Goal: Transaction & Acquisition: Obtain resource

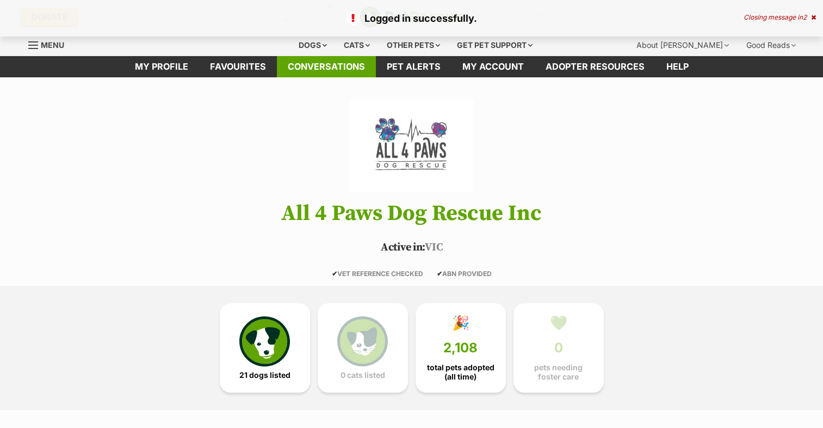
click at [332, 66] on link "Conversations" at bounding box center [326, 66] width 99 height 21
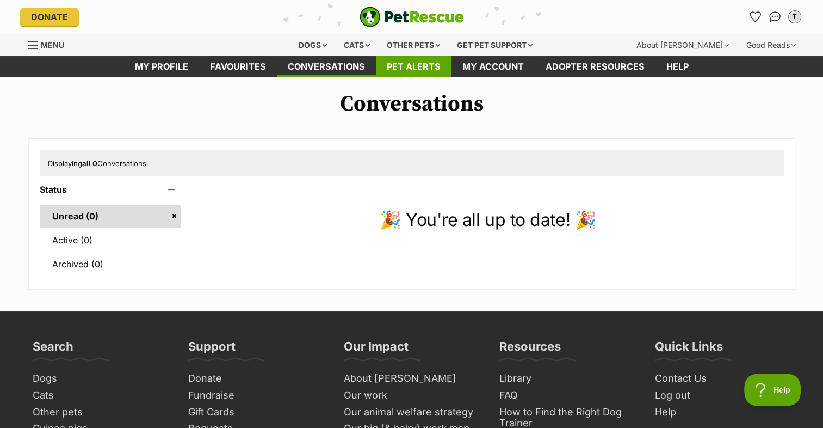
click at [442, 57] on link "Pet alerts" at bounding box center [414, 66] width 76 height 21
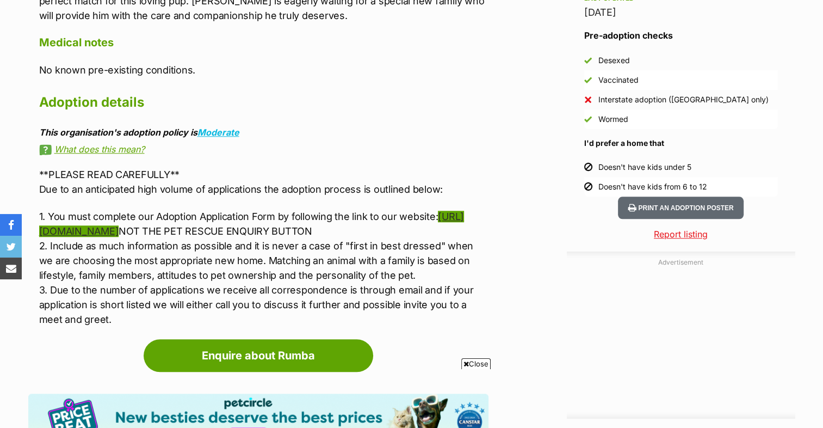
click at [198, 211] on link "https://www.all4pawsdogrescue.com.au/forms.html" at bounding box center [252, 224] width 426 height 26
